Goal: Task Accomplishment & Management: Complete application form

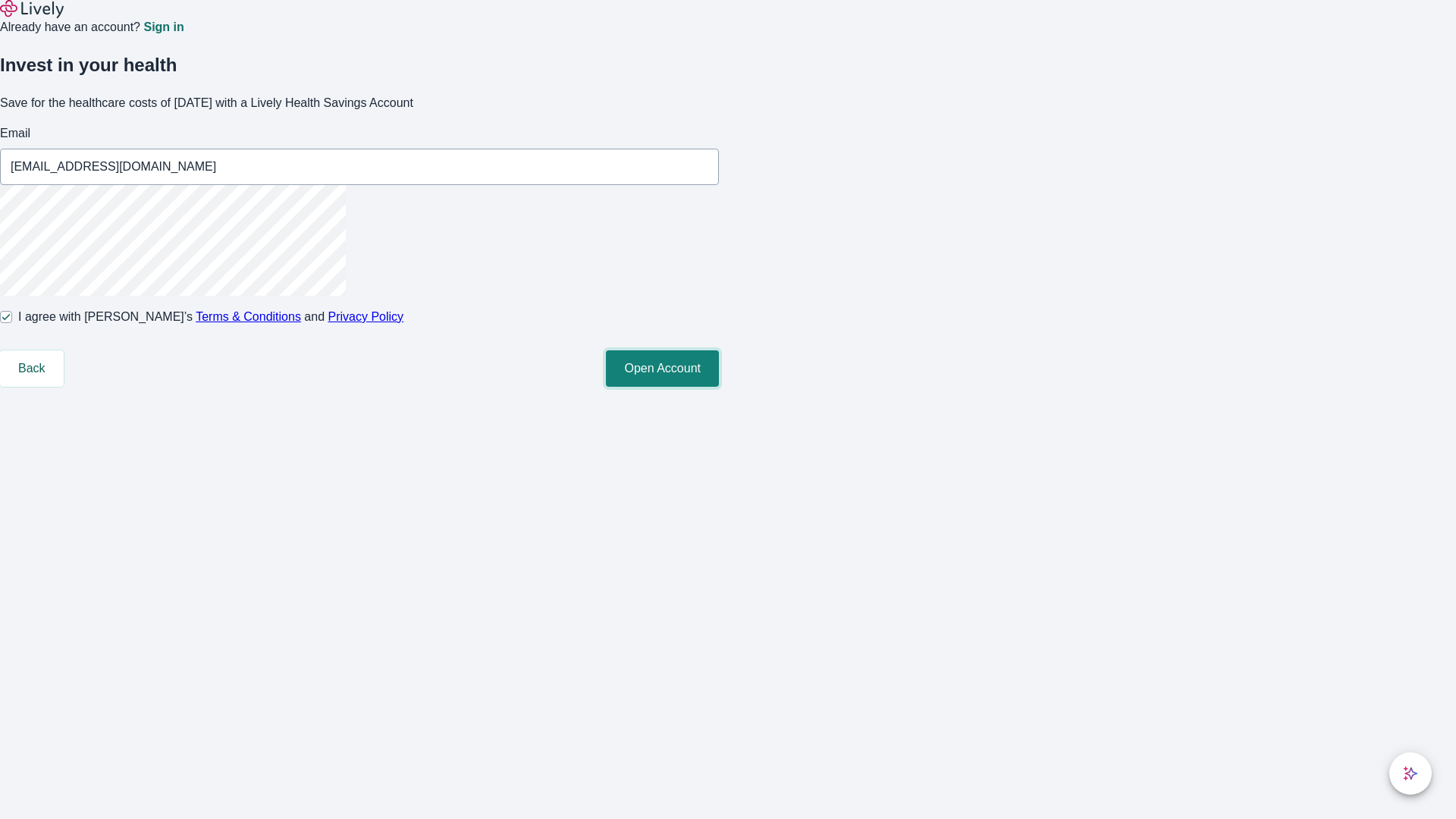
click at [719, 386] on button "Open Account" at bounding box center [662, 369] width 113 height 37
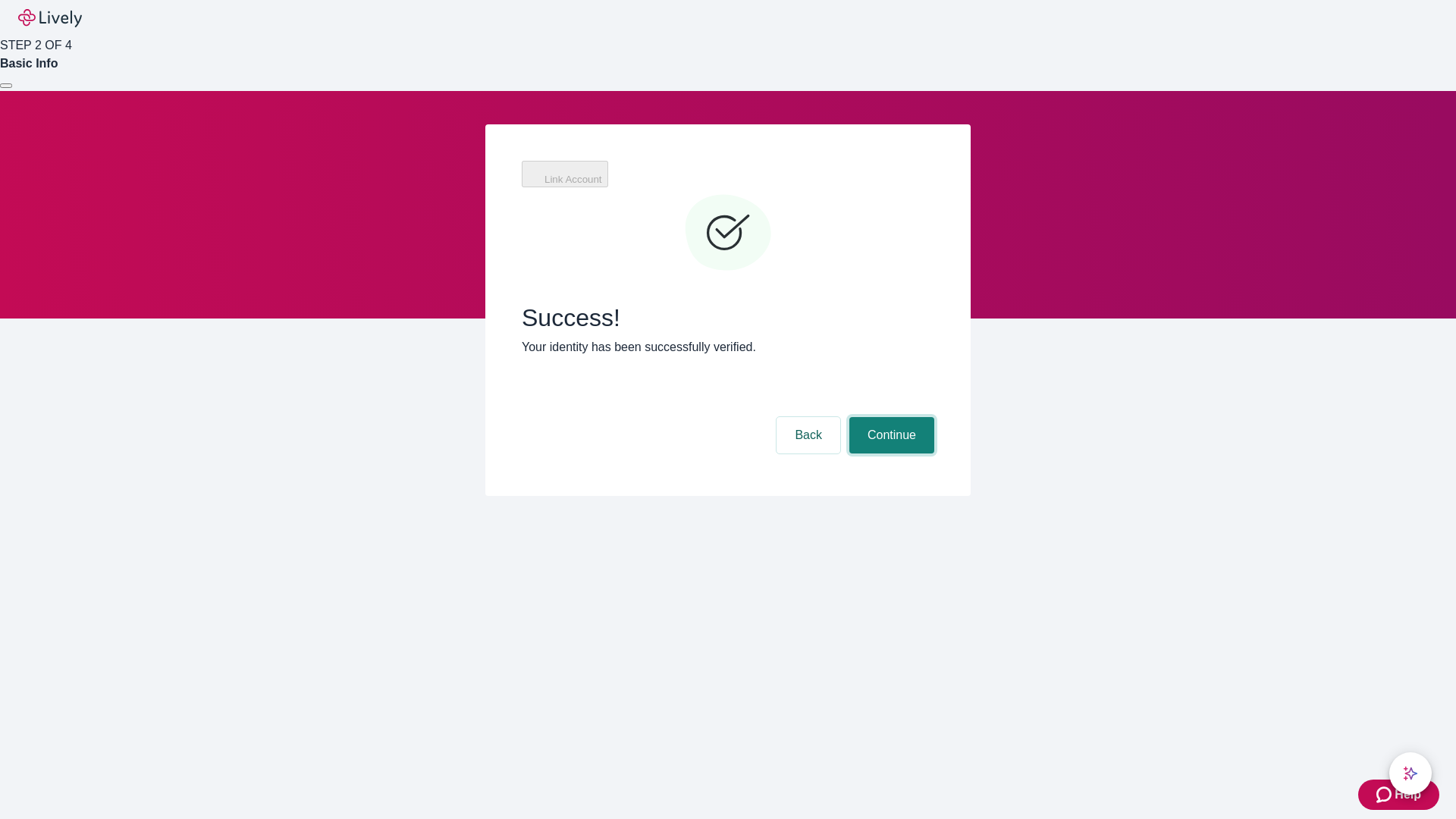
click at [889, 417] on button "Continue" at bounding box center [892, 435] width 85 height 37
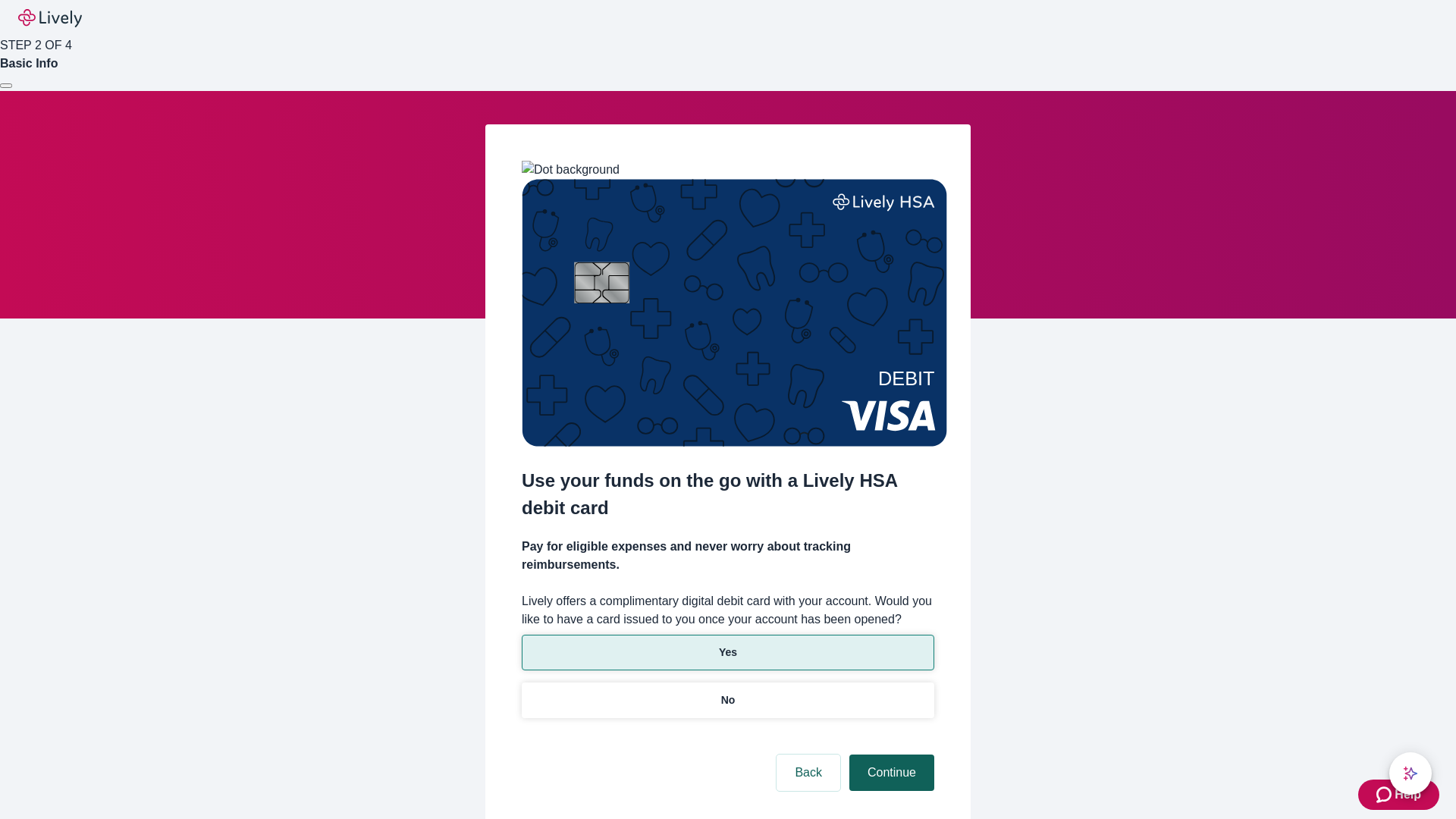
click at [728, 645] on p "Yes" at bounding box center [728, 653] width 18 height 16
click at [889, 755] on button "Continue" at bounding box center [892, 773] width 85 height 37
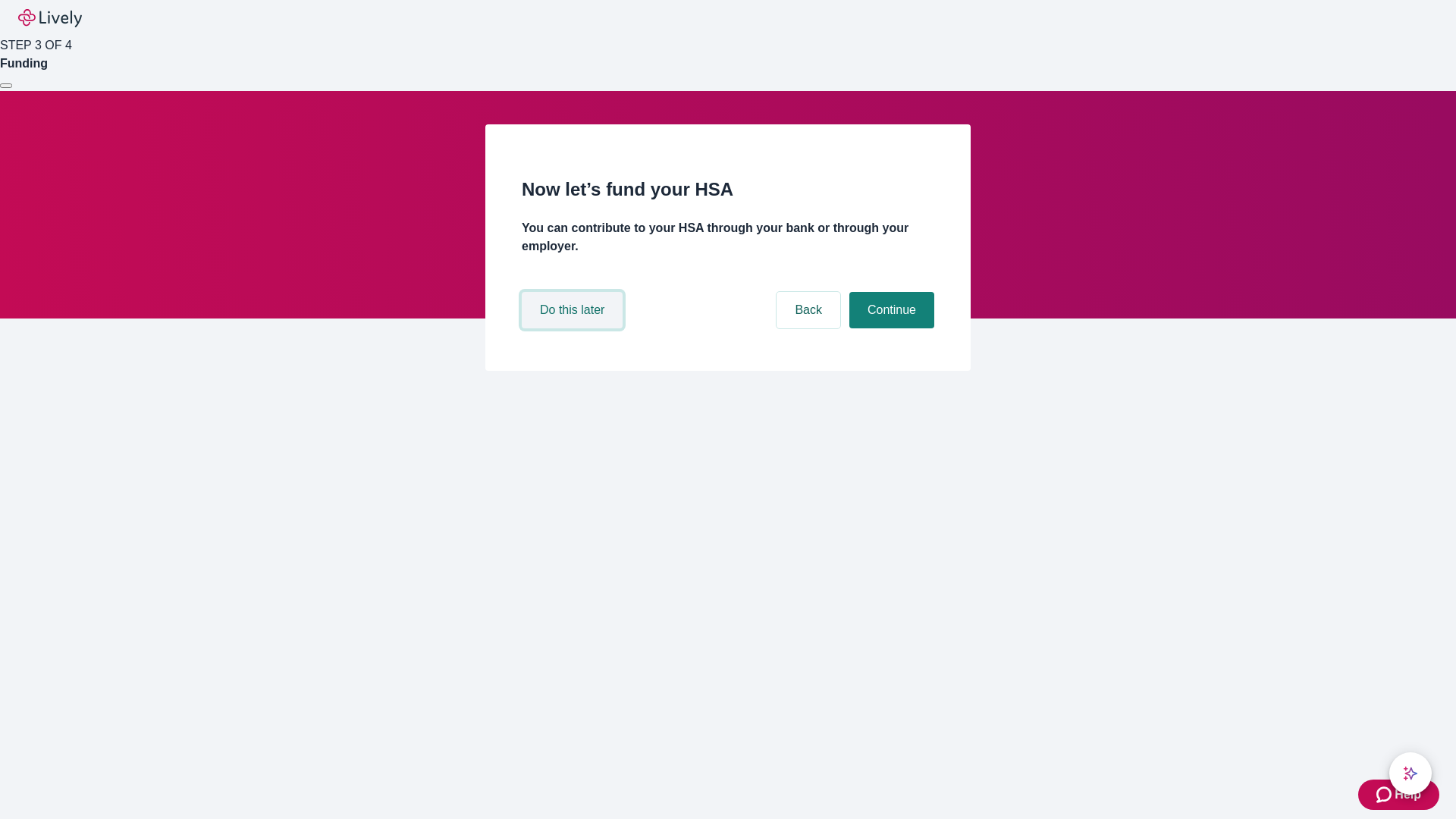
click at [574, 329] on button "Do this later" at bounding box center [571, 310] width 101 height 37
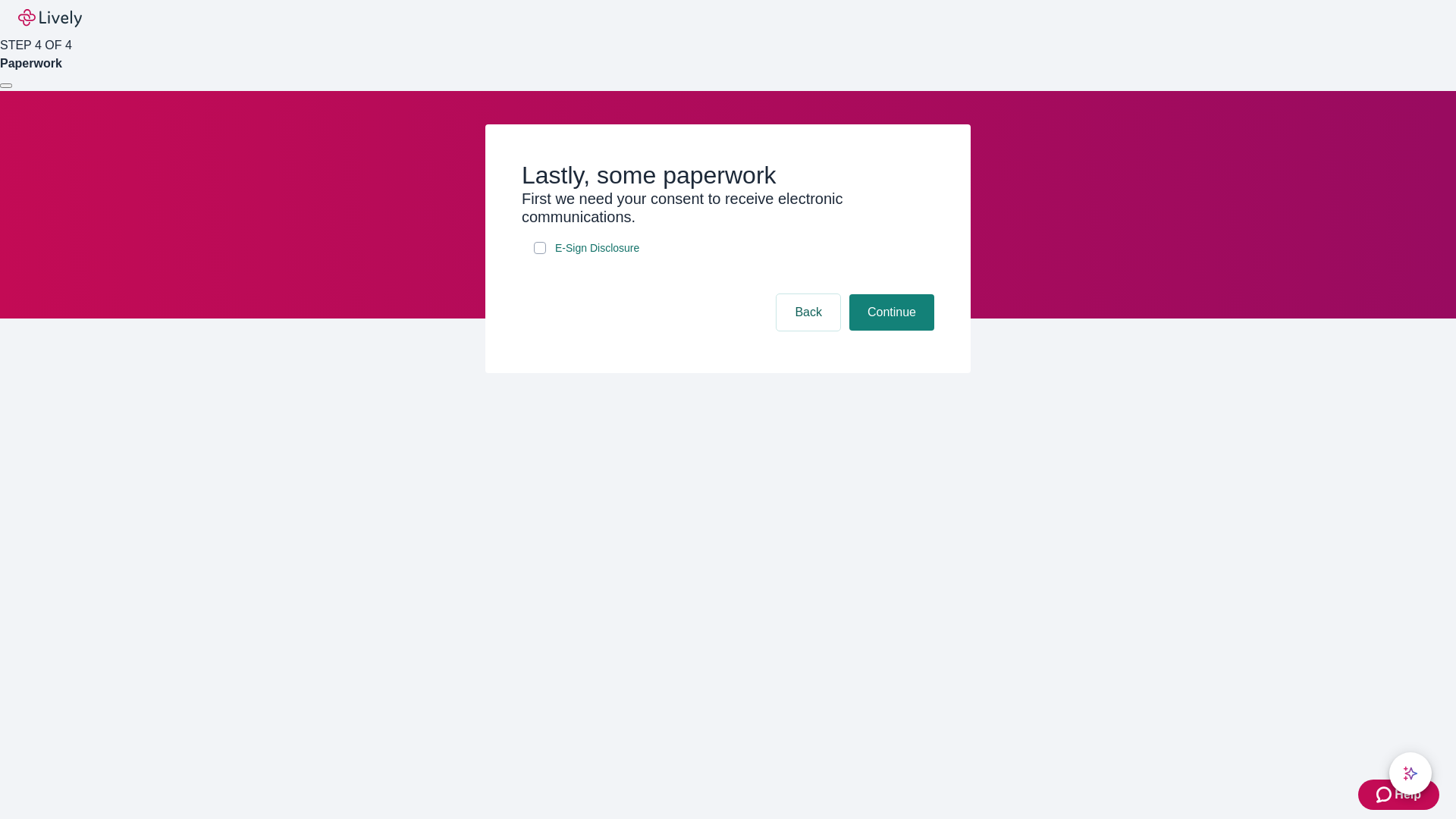
click at [540, 254] on input "E-Sign Disclosure" at bounding box center [540, 248] width 12 height 12
checkbox input "true"
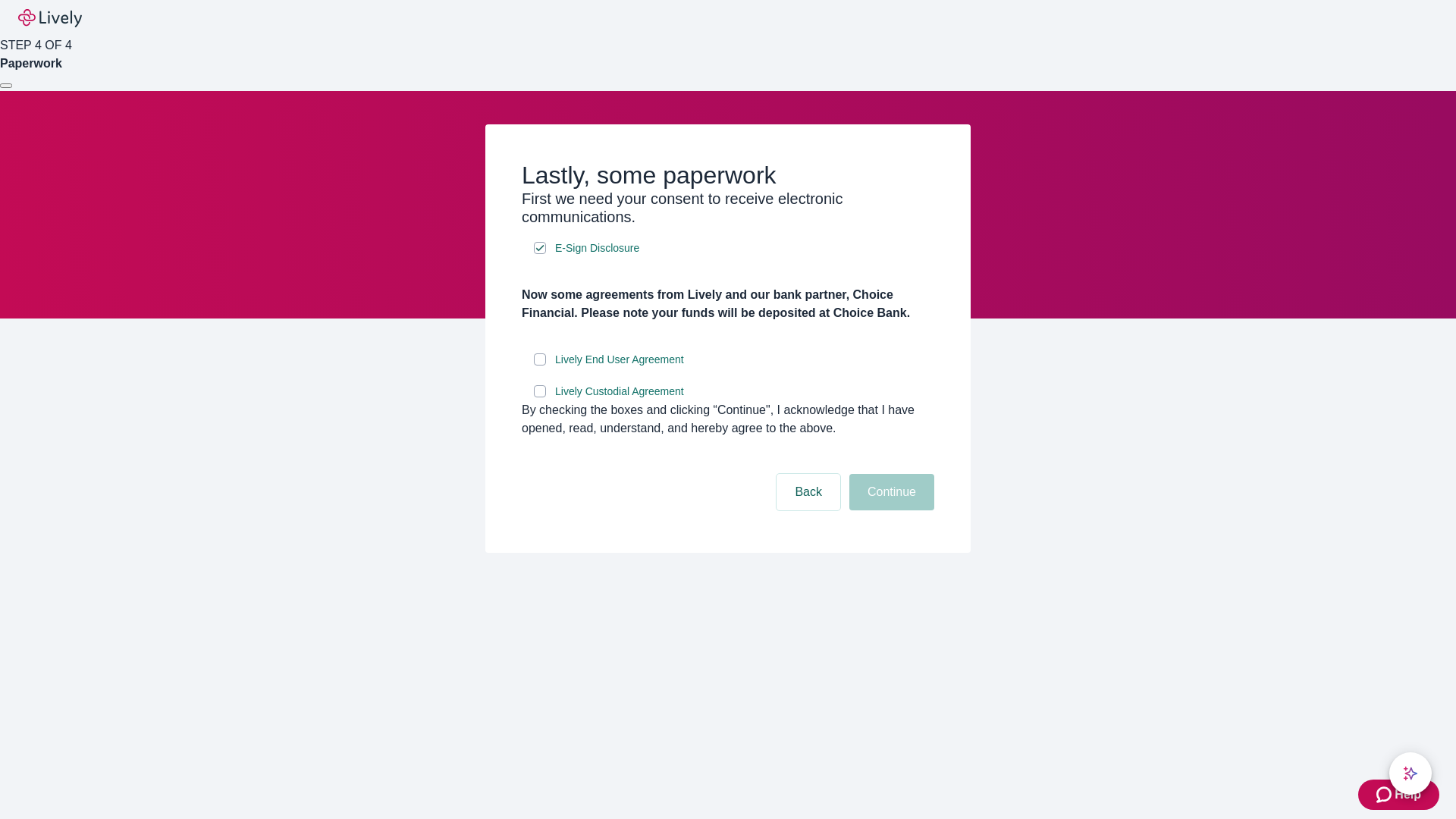
click at [540, 365] on input "Lively End User Agreement" at bounding box center [540, 360] width 12 height 12
checkbox input "true"
click at [540, 397] on input "Lively Custodial Agreement" at bounding box center [540, 391] width 12 height 12
checkbox input "true"
click at [889, 511] on button "Continue" at bounding box center [892, 492] width 85 height 37
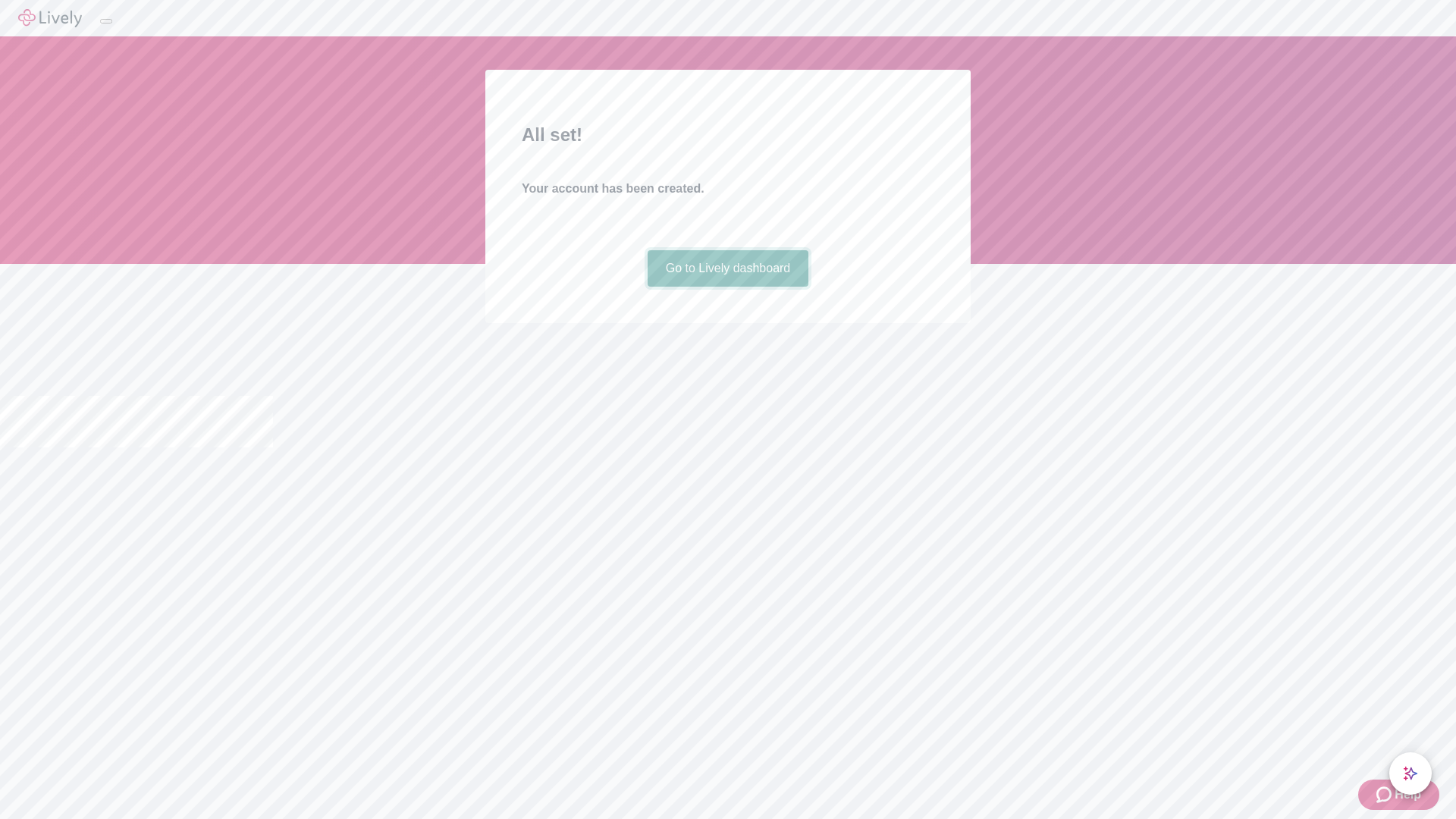
click at [728, 287] on link "Go to Lively dashboard" at bounding box center [728, 269] width 162 height 37
